Goal: Task Accomplishment & Management: Complete application form

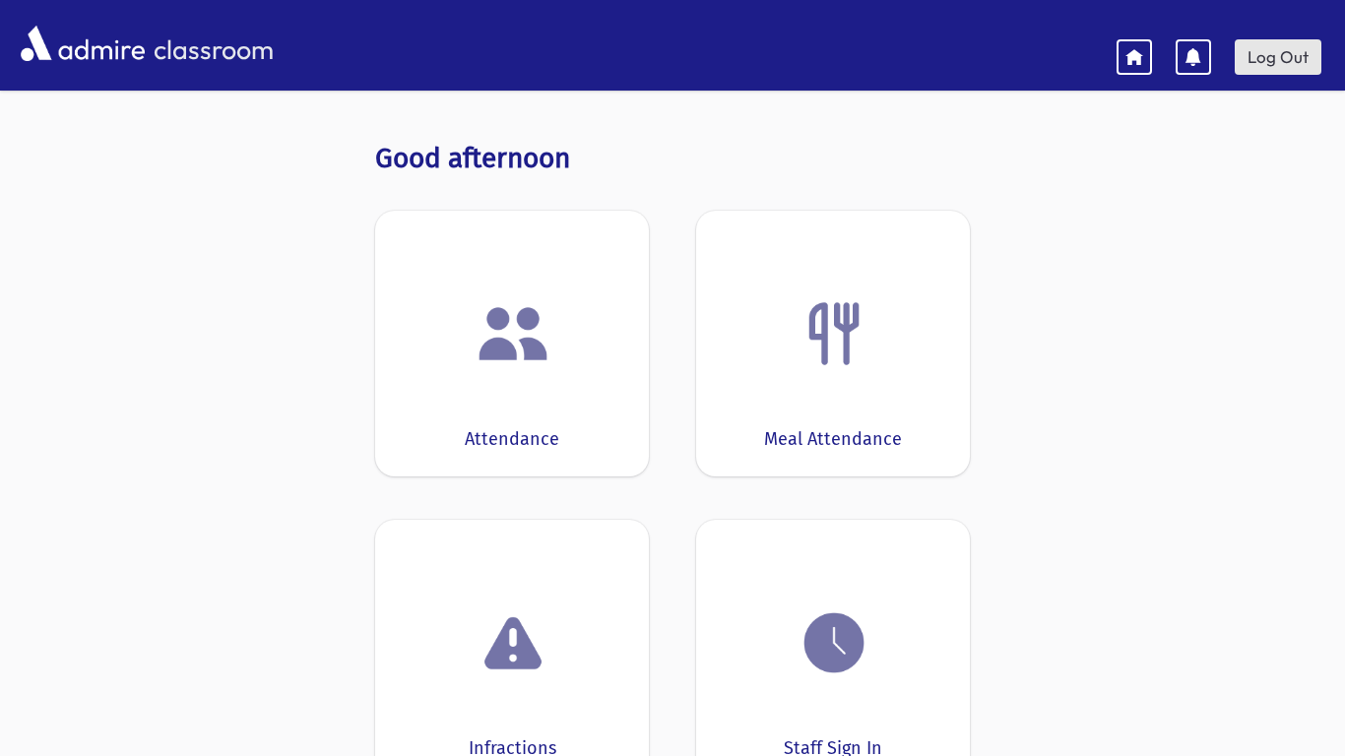
click at [1284, 63] on link "Log Out" at bounding box center [1277, 56] width 87 height 35
click at [1279, 46] on link "Log Out" at bounding box center [1277, 56] width 87 height 35
click at [529, 313] on img at bounding box center [512, 333] width 75 height 75
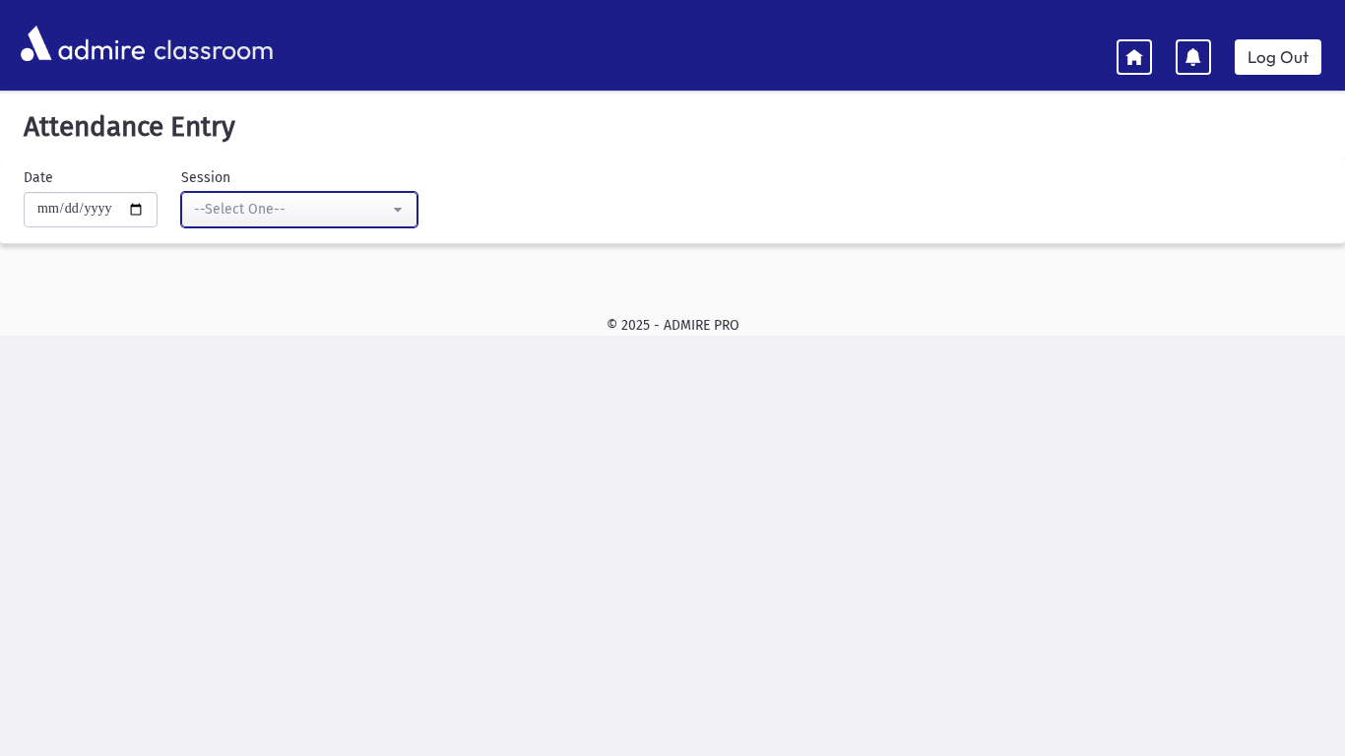
click at [250, 217] on div "--Select One--" at bounding box center [291, 209] width 195 height 21
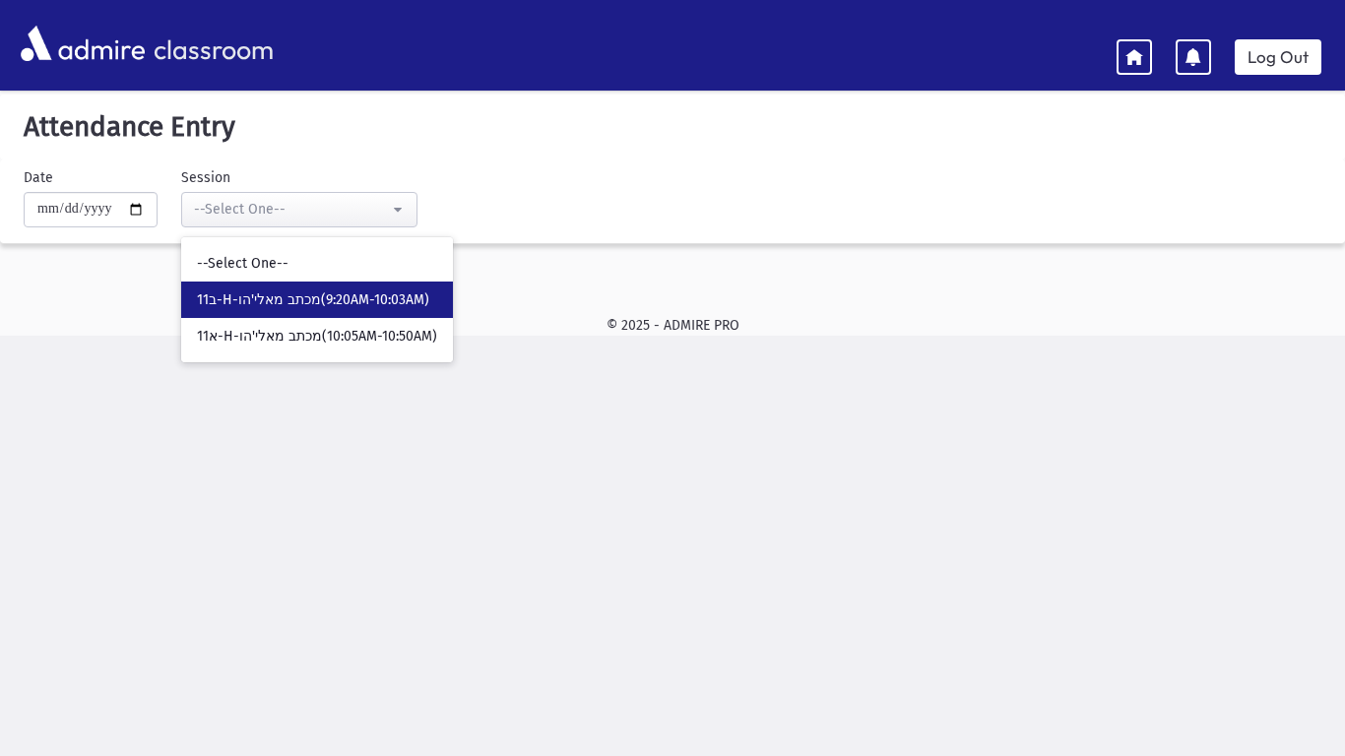
click at [275, 305] on span "11ב-H-מכתב מאלי'הו(9:20AM-10:03AM)" at bounding box center [313, 300] width 232 height 20
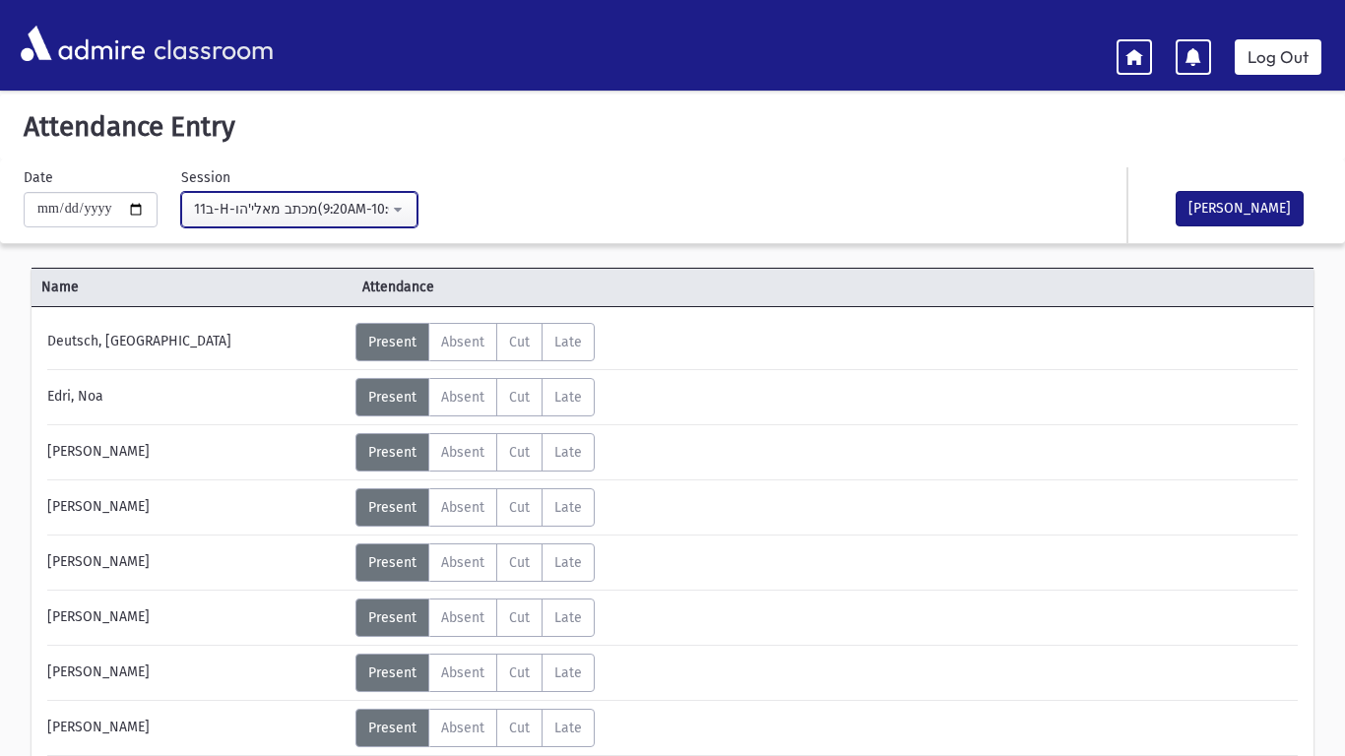
click at [316, 223] on button "11ב-H-מכתב מאלי'הו(9:20AM-10:03AM)" at bounding box center [299, 209] width 236 height 35
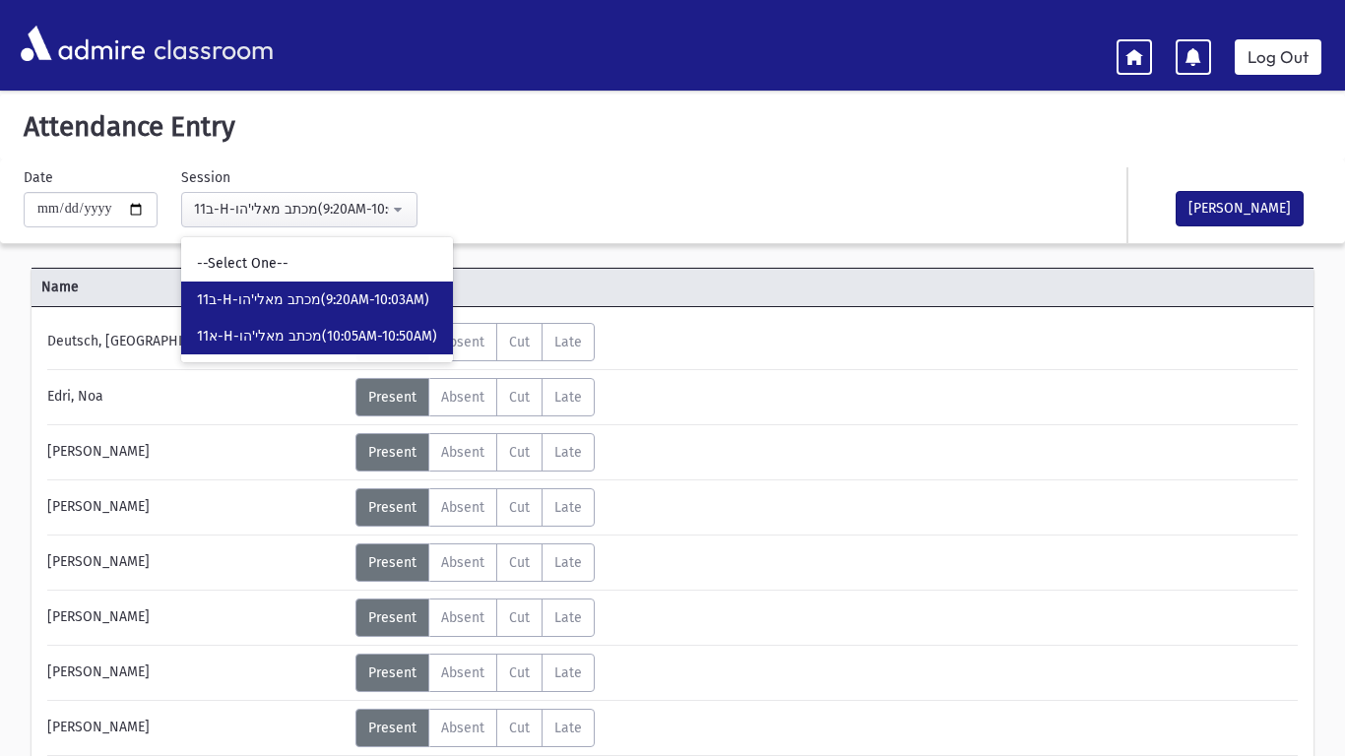
click at [299, 327] on span "11א-H-מכתב מאלי'הו(10:05AM-10:50AM)" at bounding box center [317, 337] width 240 height 20
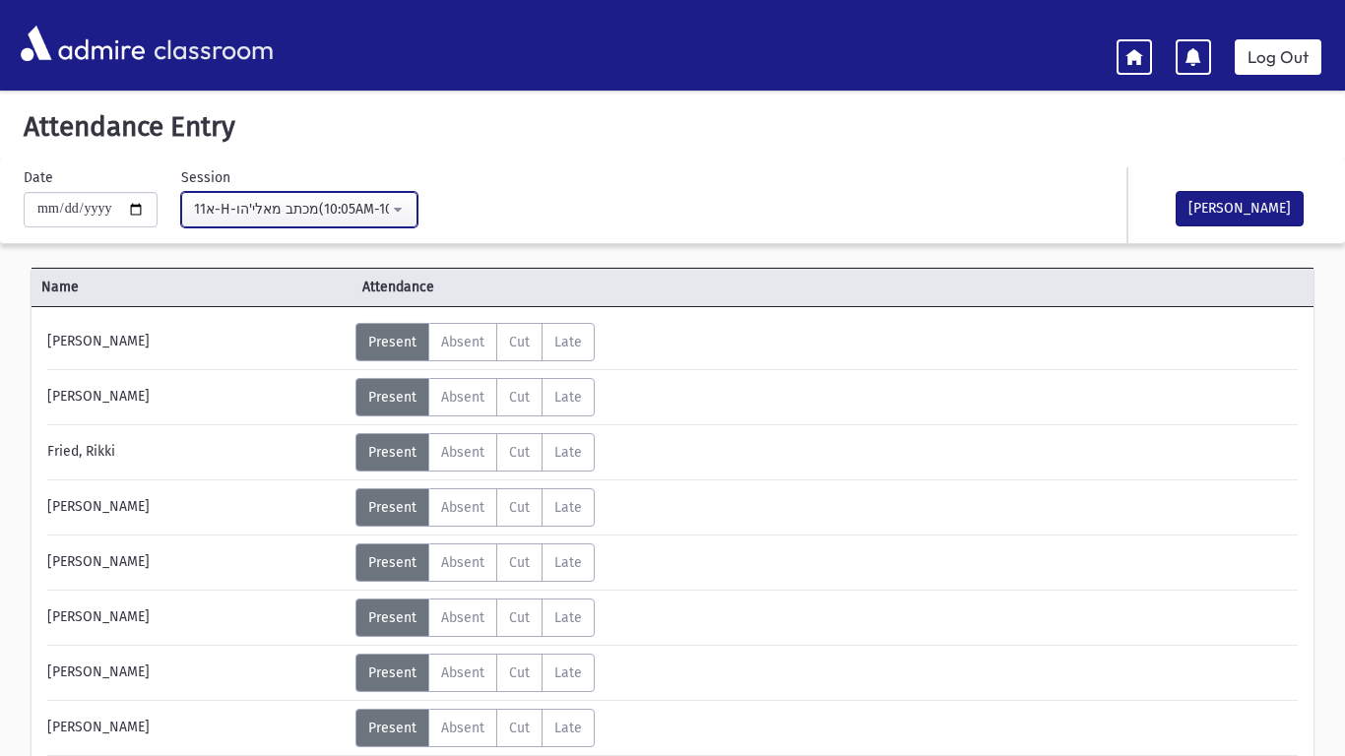
click at [359, 219] on div "11א-H-מכתב מאלי'הו(10:05AM-10:50AM)" at bounding box center [291, 210] width 195 height 22
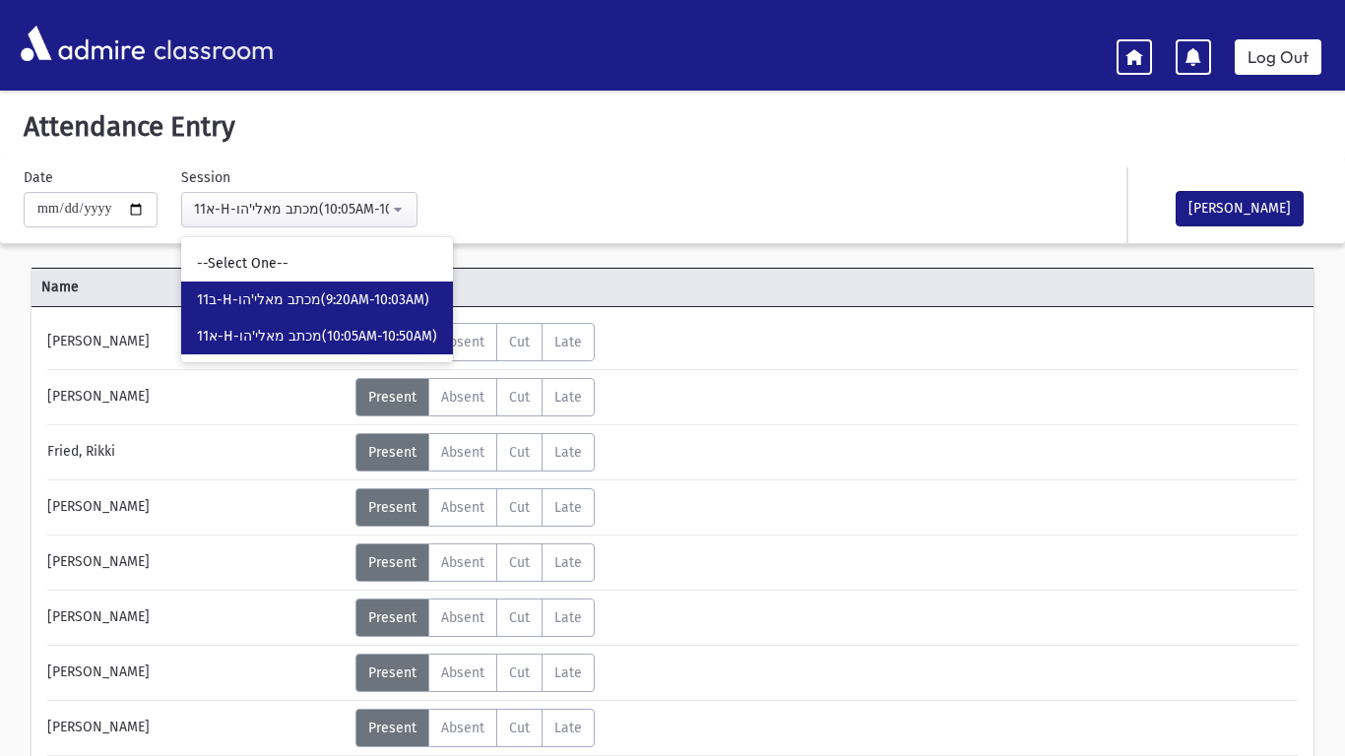
click at [345, 284] on link "11ב-H-מכתב מאלי'הו(9:20AM-10:03AM)" at bounding box center [317, 300] width 272 height 36
select select "*****"
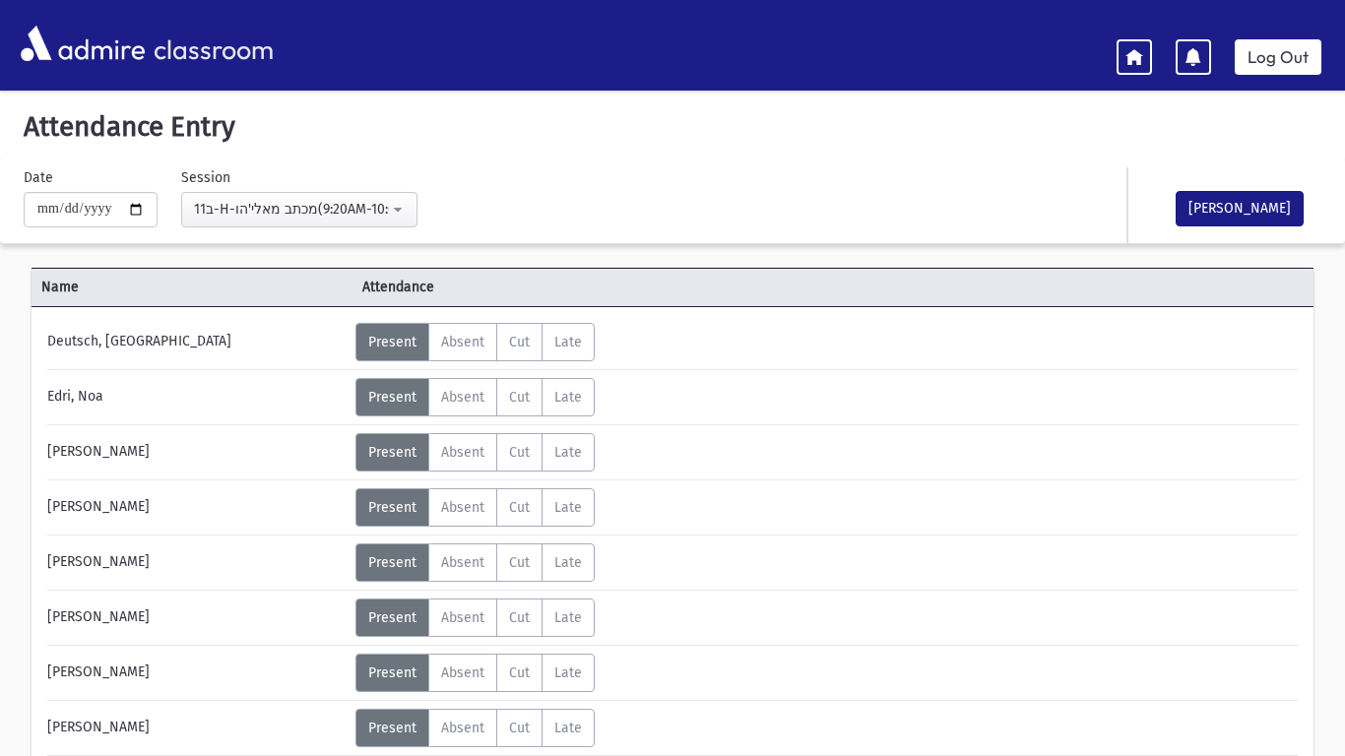
click at [402, 345] on span "Present" at bounding box center [392, 342] width 48 height 17
click at [564, 347] on span "Late" at bounding box center [568, 342] width 28 height 17
click at [380, 345] on span "Present" at bounding box center [392, 342] width 48 height 17
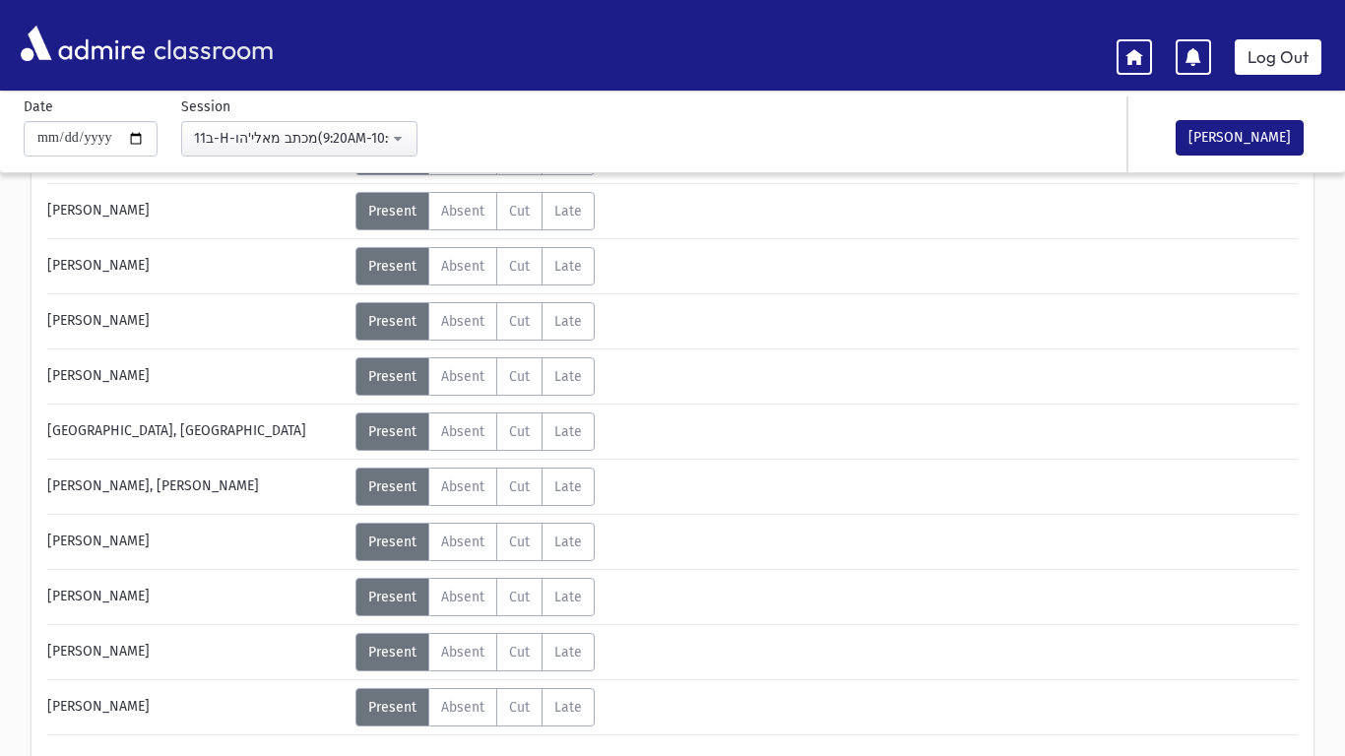
scroll to position [461, 0]
click at [1218, 147] on button "[PERSON_NAME]" at bounding box center [1239, 137] width 128 height 35
click at [1227, 142] on div "[DATE] 1:31 PM" at bounding box center [1246, 148] width 142 height 21
click at [1225, 270] on div "Status Unexcused Admin: Present P Absent A C" at bounding box center [824, 267] width 939 height 38
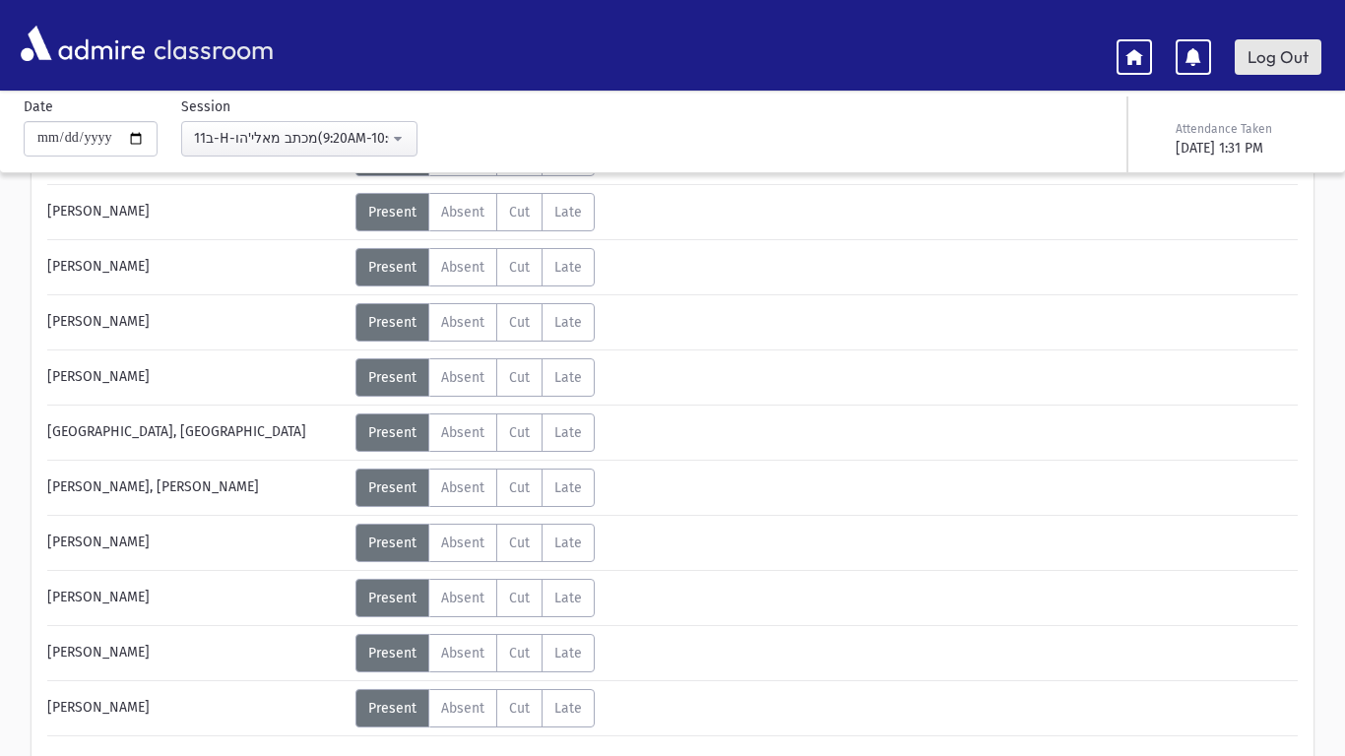
click at [1284, 58] on link "Log Out" at bounding box center [1277, 56] width 87 height 35
